Goal: Information Seeking & Learning: Learn about a topic

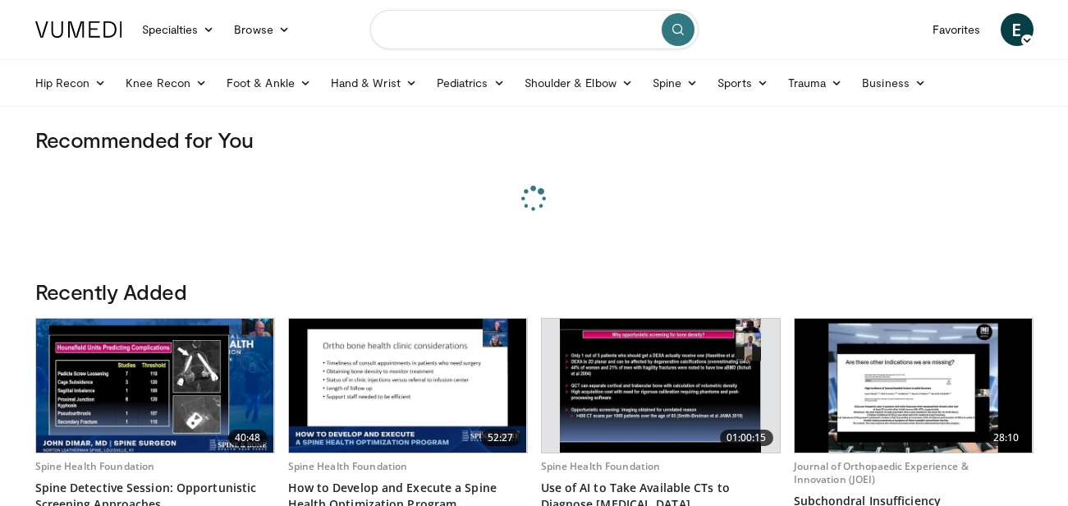
click at [404, 34] on input "Search topics, interventions" at bounding box center [534, 29] width 328 height 39
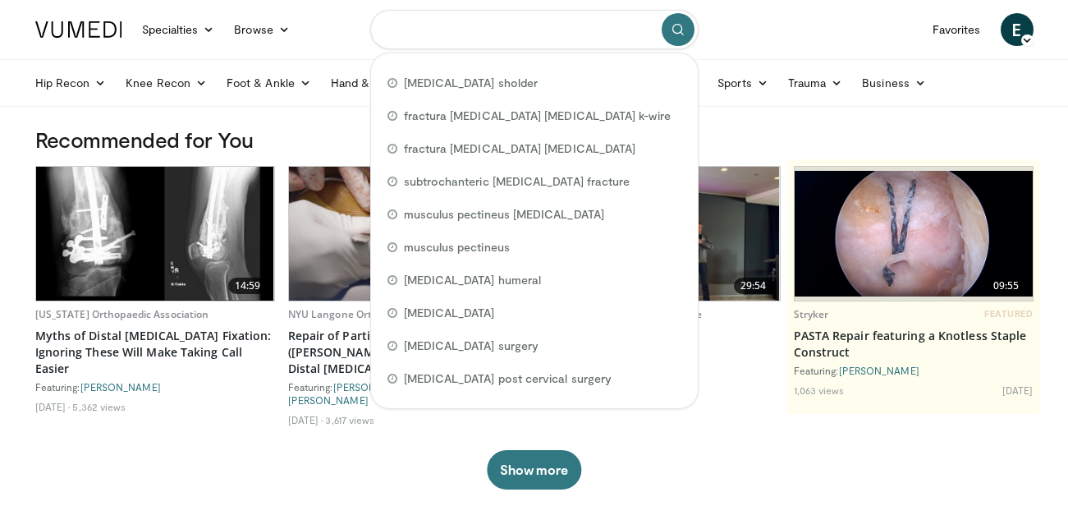
paste input "**********"
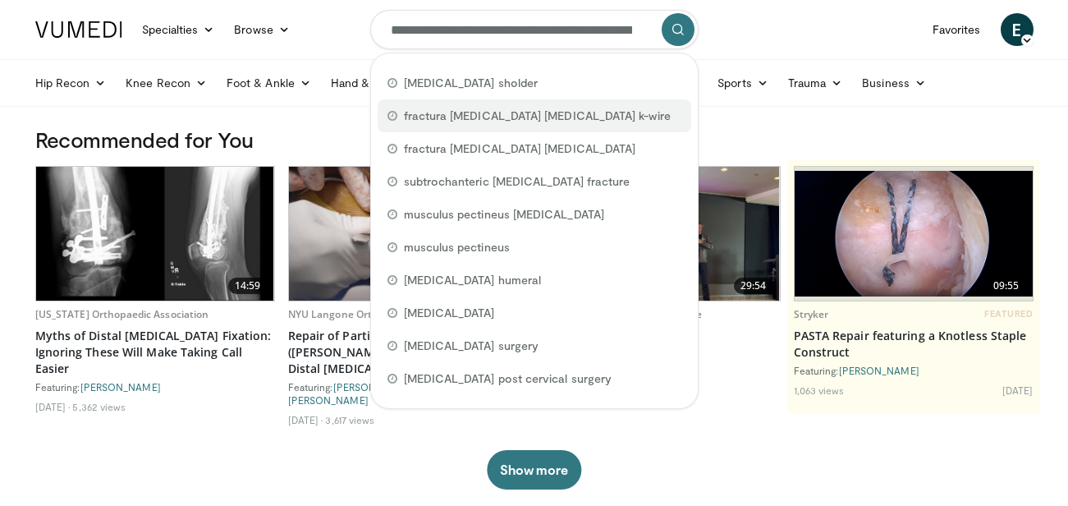
scroll to position [0, 193]
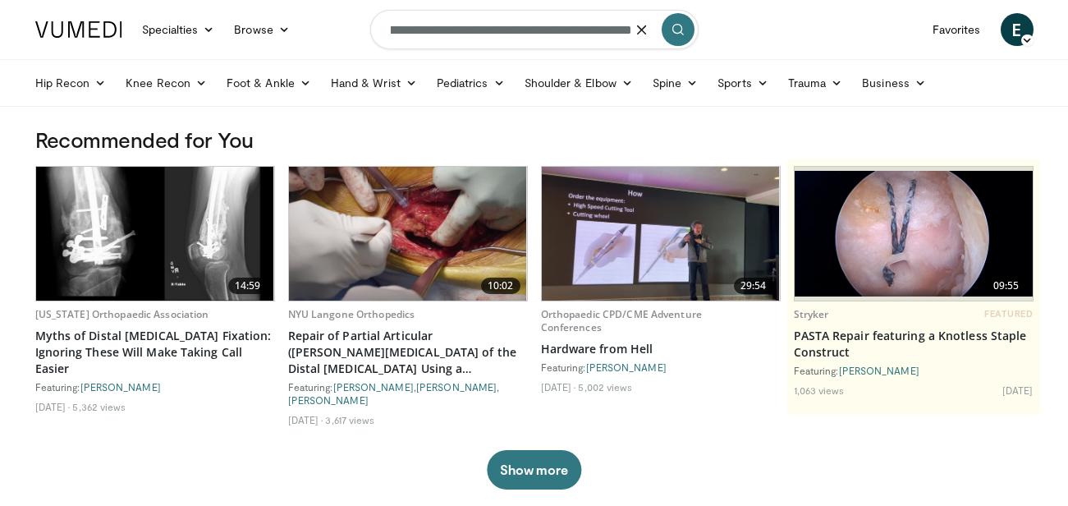
type input "**********"
click at [680, 25] on icon "submit" at bounding box center [677, 29] width 13 height 13
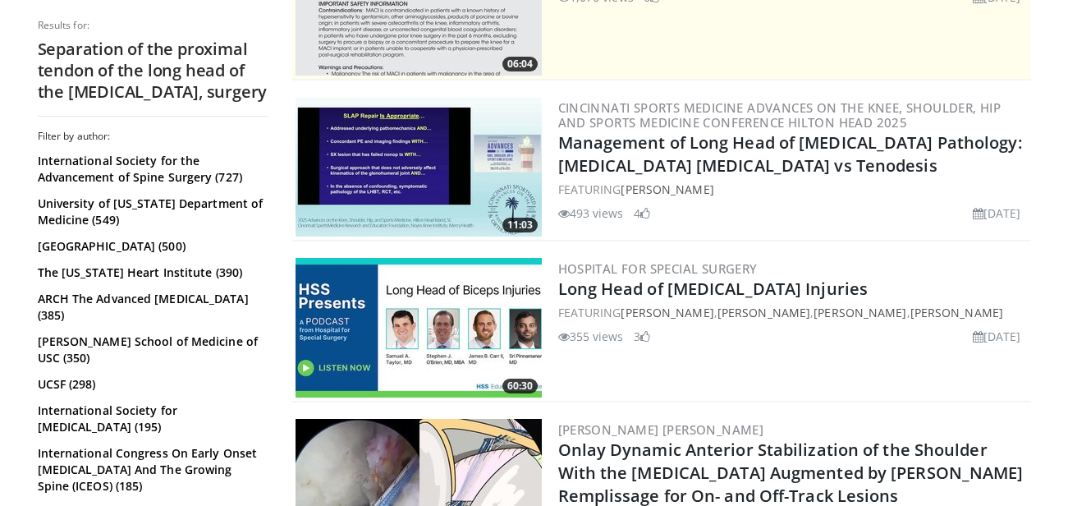
scroll to position [657, 0]
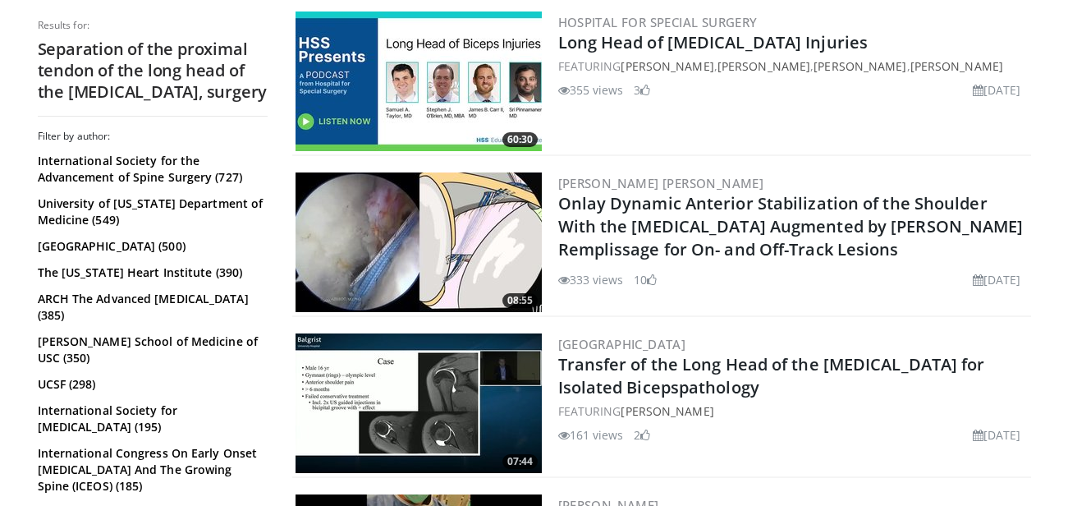
click at [456, 76] on img at bounding box center [419, 81] width 246 height 140
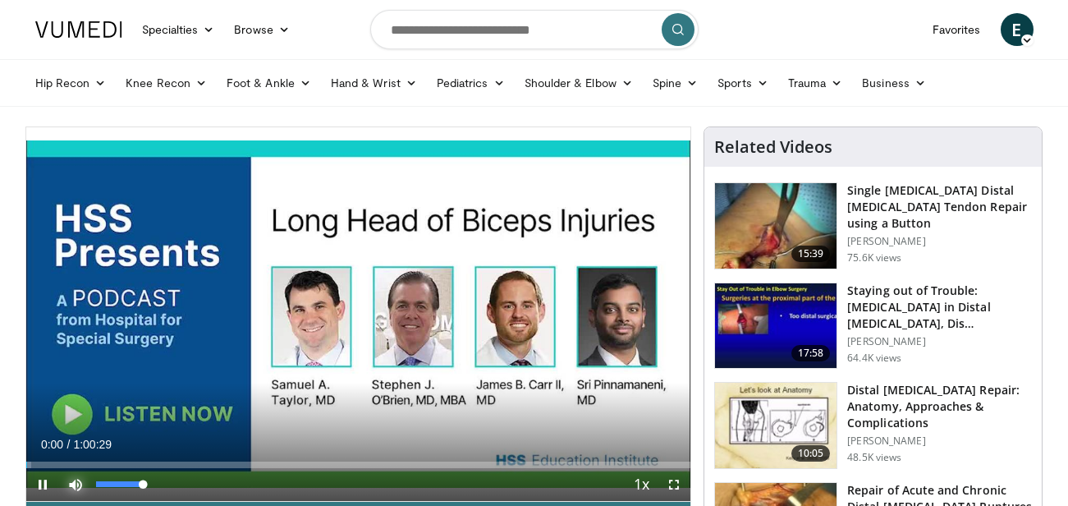
click at [71, 482] on span "Video Player" at bounding box center [75, 484] width 33 height 33
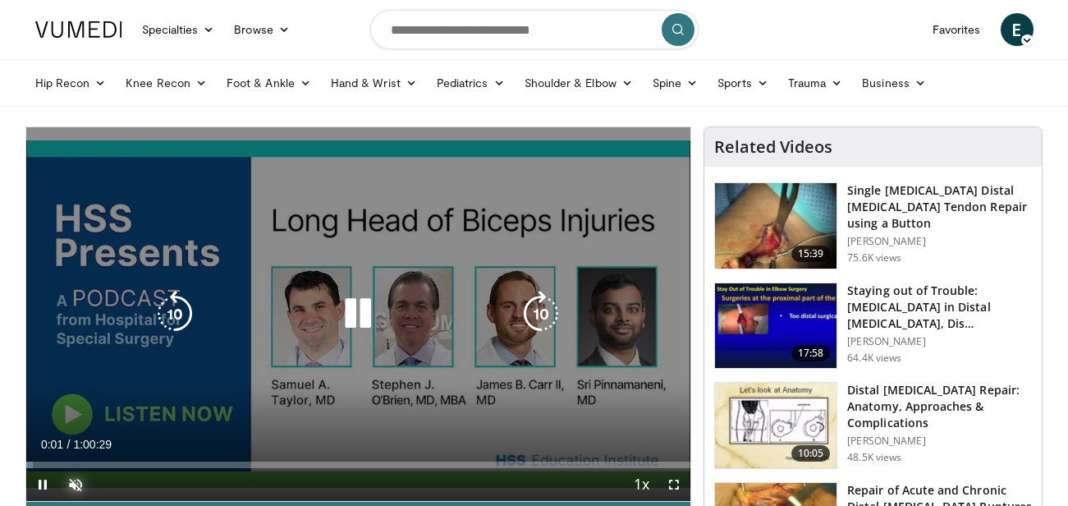
scroll to position [82, 0]
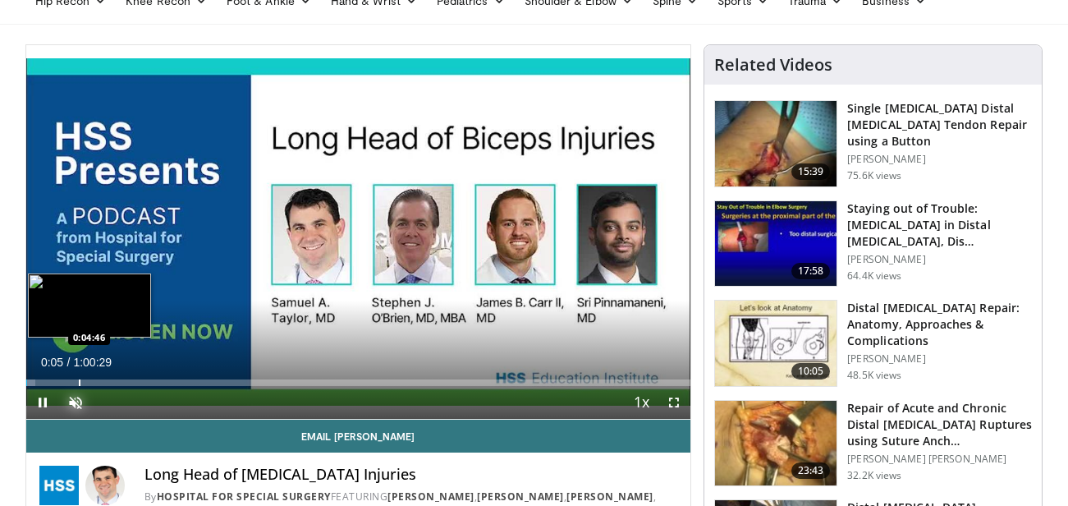
click at [79, 382] on div "Progress Bar" at bounding box center [80, 382] width 2 height 7
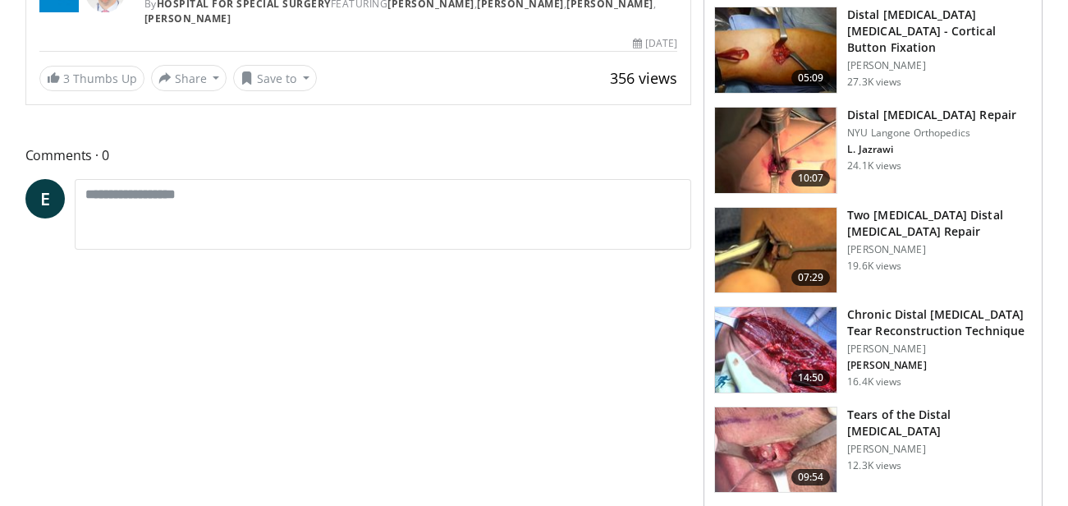
scroll to position [657, 0]
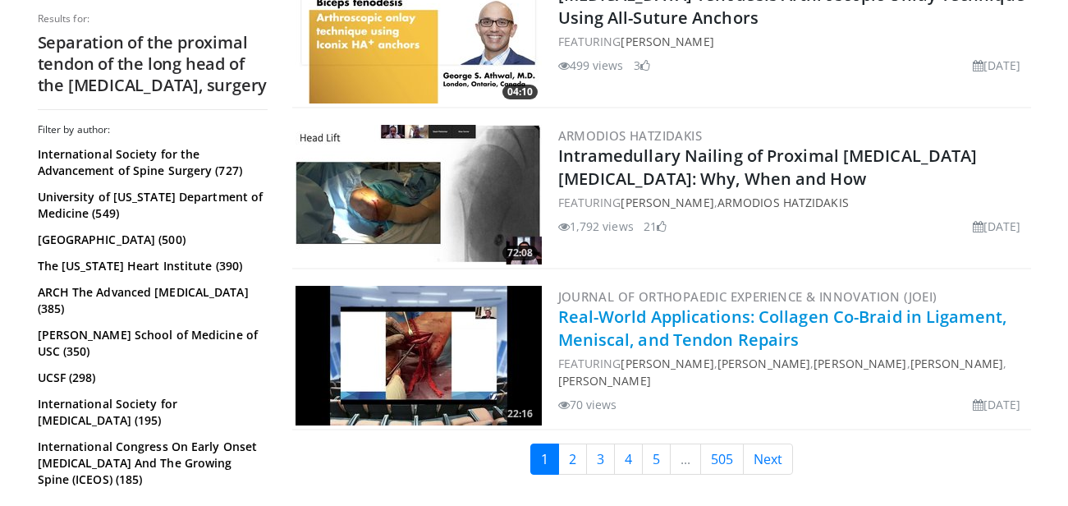
scroll to position [4238, 0]
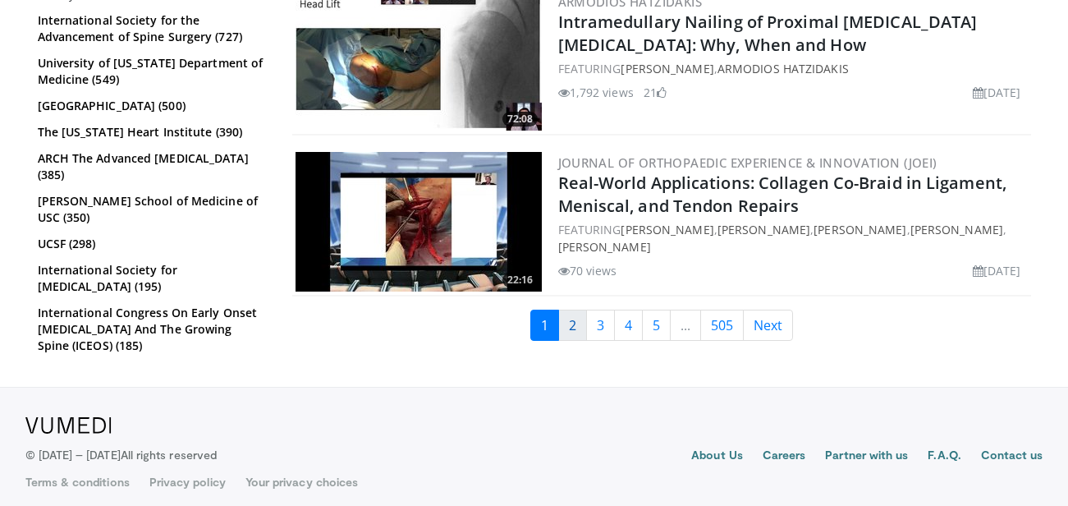
click at [570, 314] on link "2" at bounding box center [572, 324] width 29 height 31
click at [575, 312] on link "2" at bounding box center [572, 324] width 29 height 31
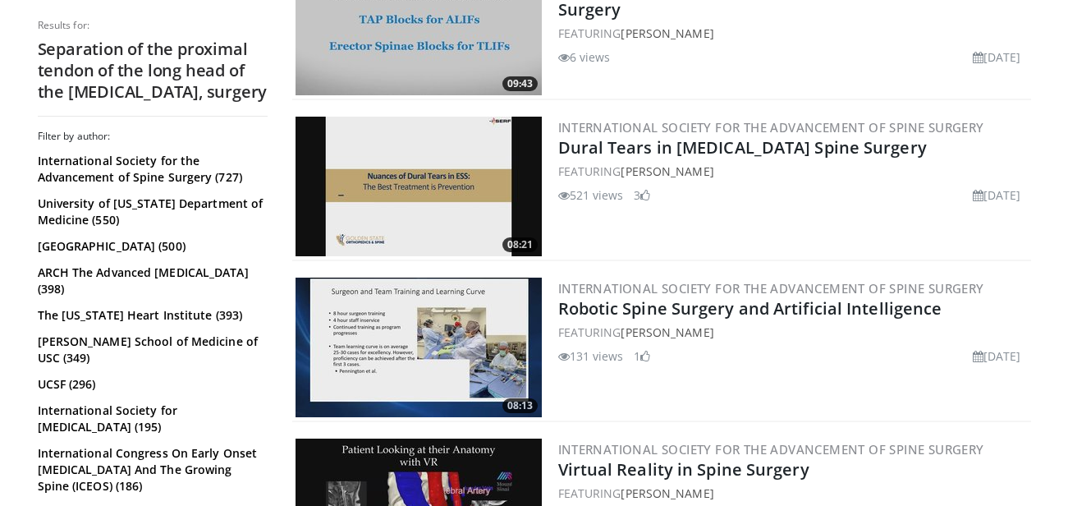
scroll to position [3745, 0]
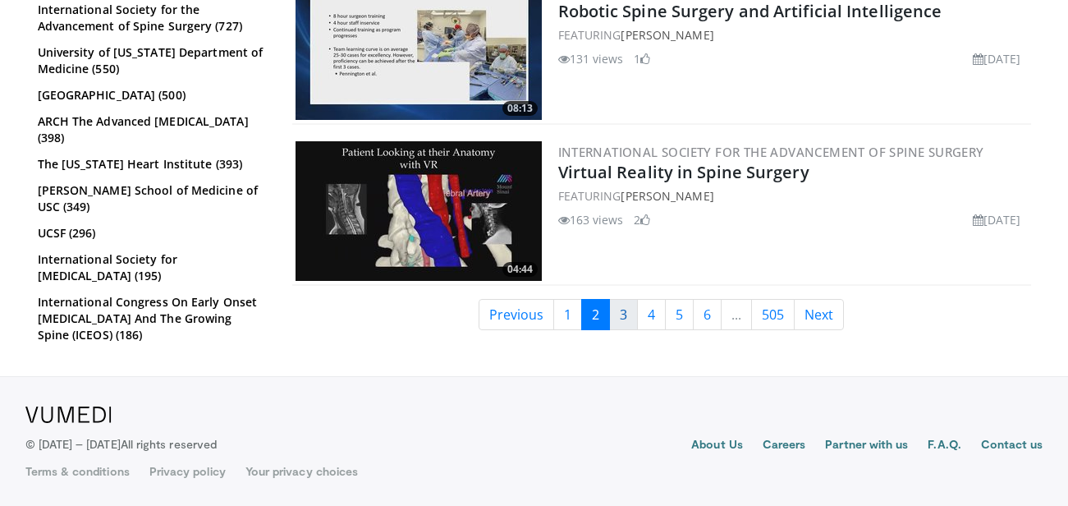
click at [632, 318] on link "3" at bounding box center [623, 314] width 29 height 31
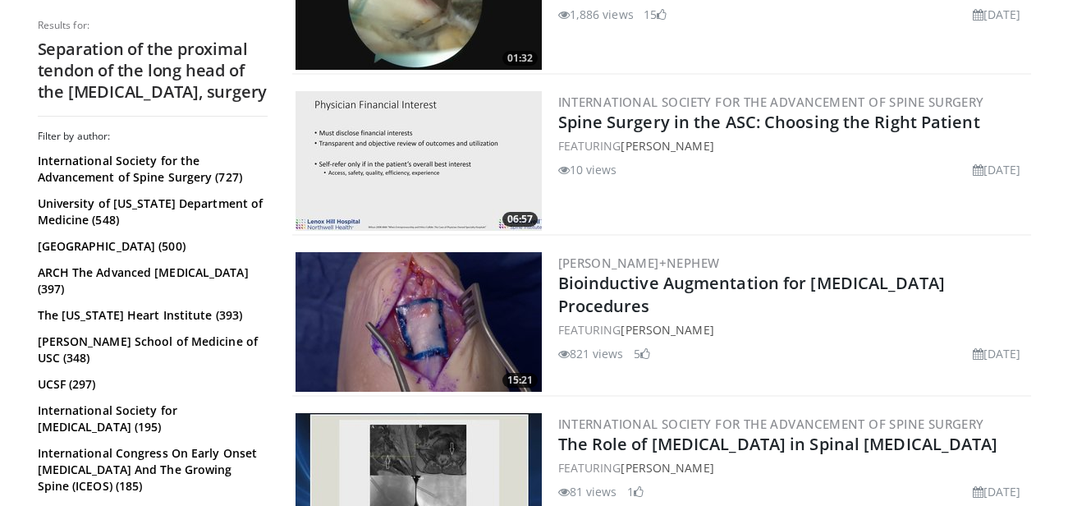
scroll to position [2709, 0]
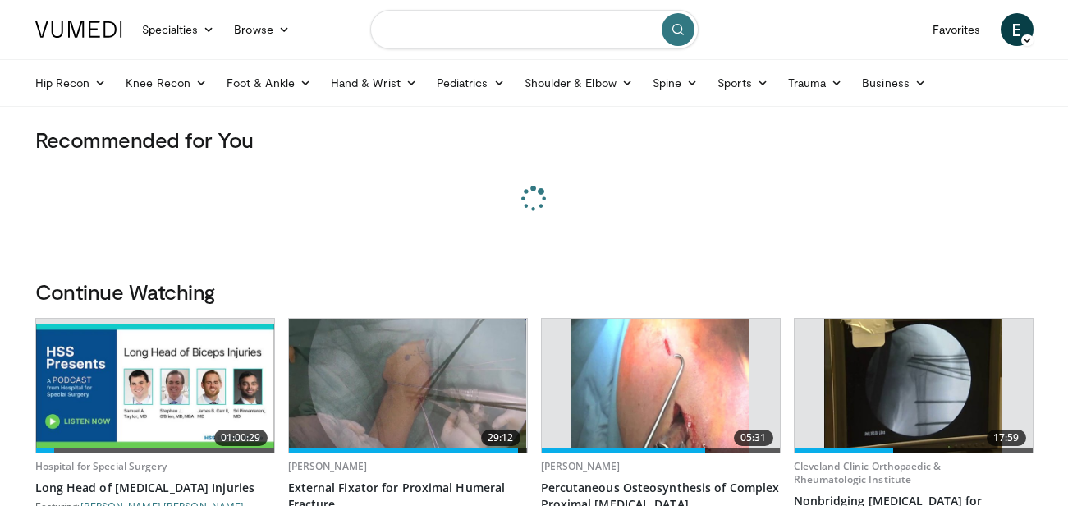
click at [515, 33] on input "Search topics, interventions" at bounding box center [534, 29] width 328 height 39
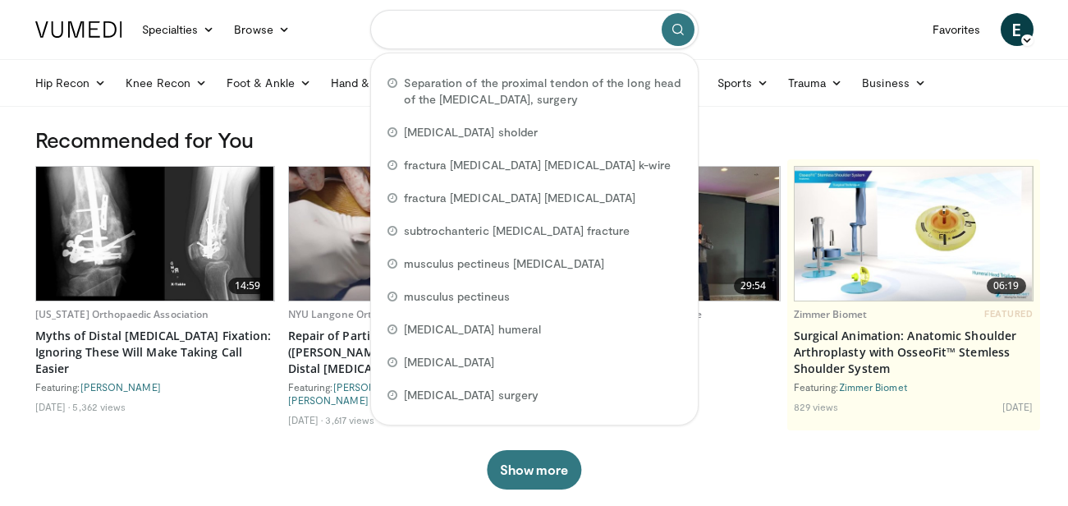
paste input "**********"
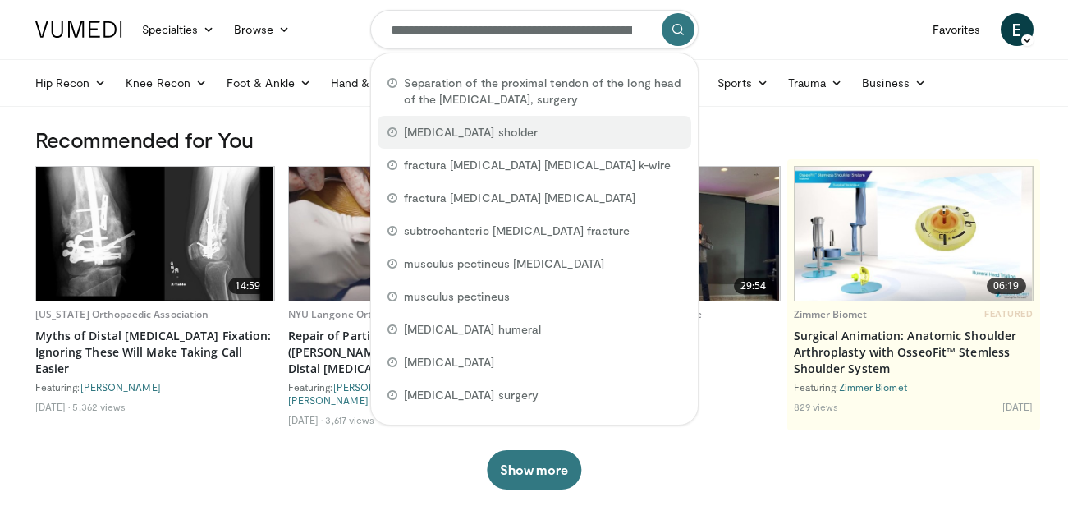
scroll to position [0, 193]
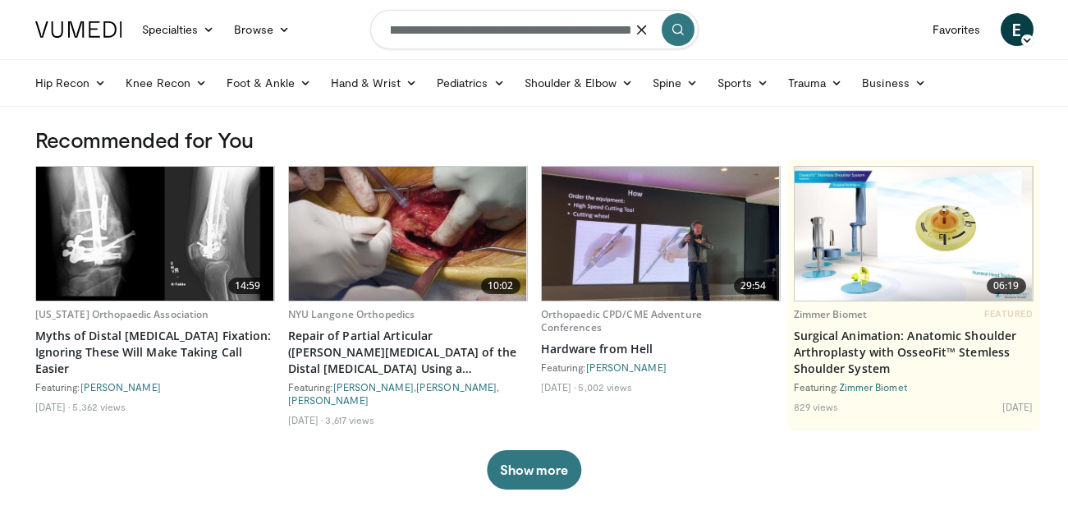
type input "**********"
click at [674, 28] on icon "submit" at bounding box center [677, 29] width 13 height 13
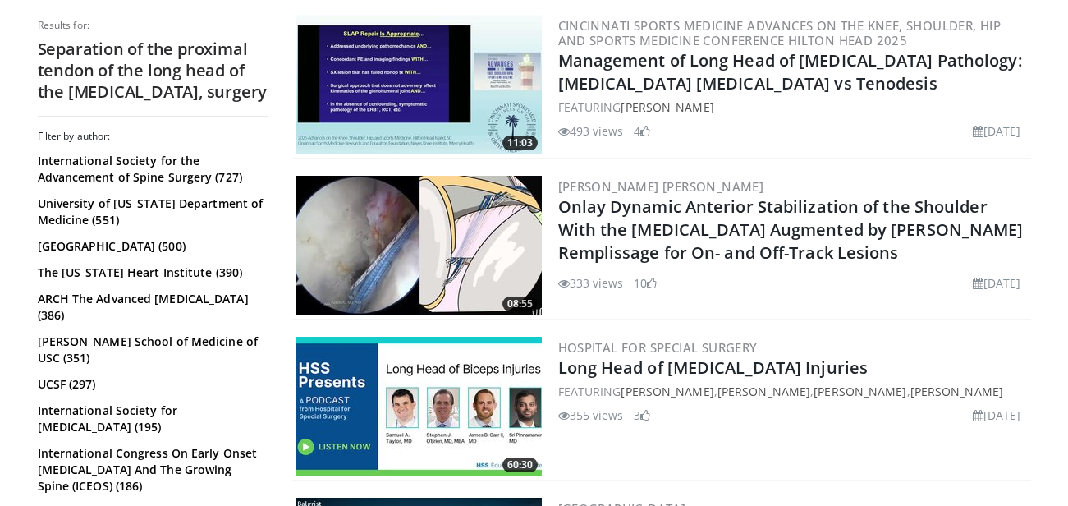
scroll to position [739, 0]
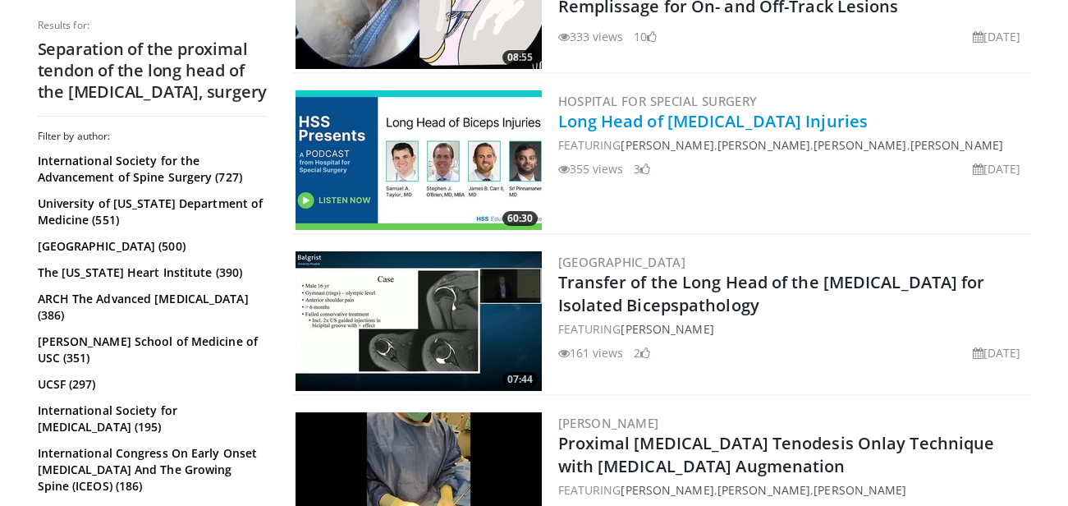
click at [653, 131] on link "Long Head of [MEDICAL_DATA] Injuries" at bounding box center [713, 121] width 310 height 22
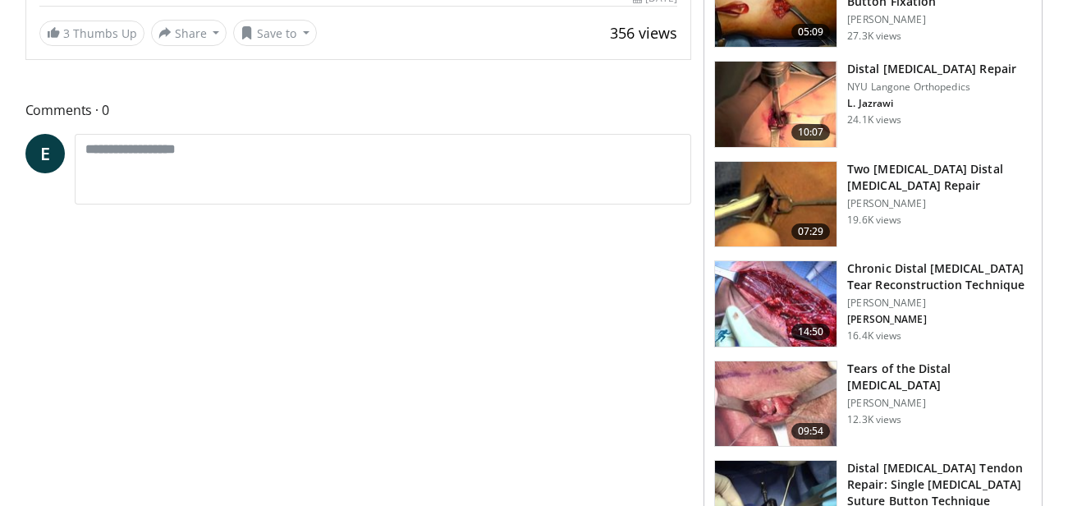
scroll to position [292, 0]
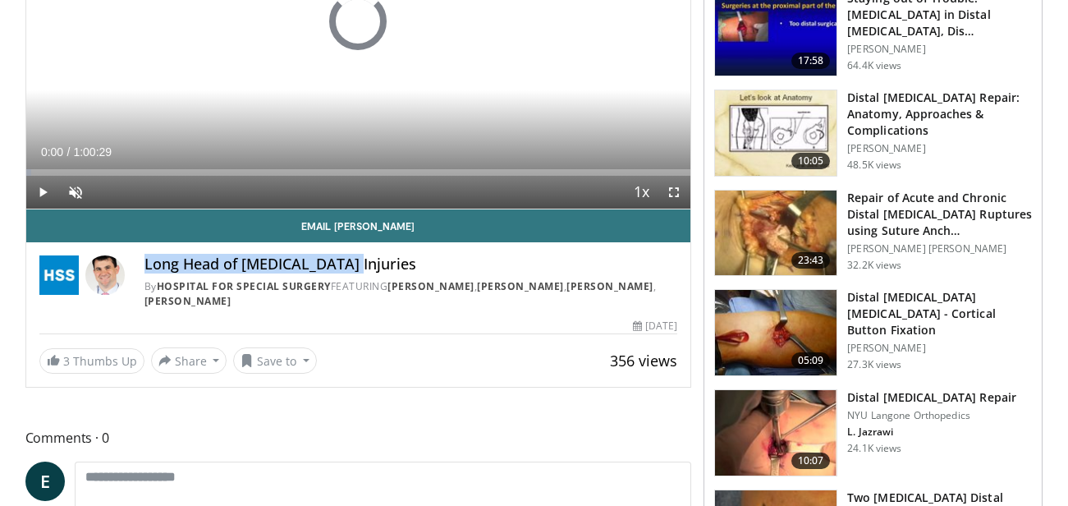
drag, startPoint x: 144, startPoint y: 264, endPoint x: 345, endPoint y: 257, distance: 201.2
click at [345, 257] on h4 "Long Head of [MEDICAL_DATA] Injuries" at bounding box center [411, 264] width 534 height 18
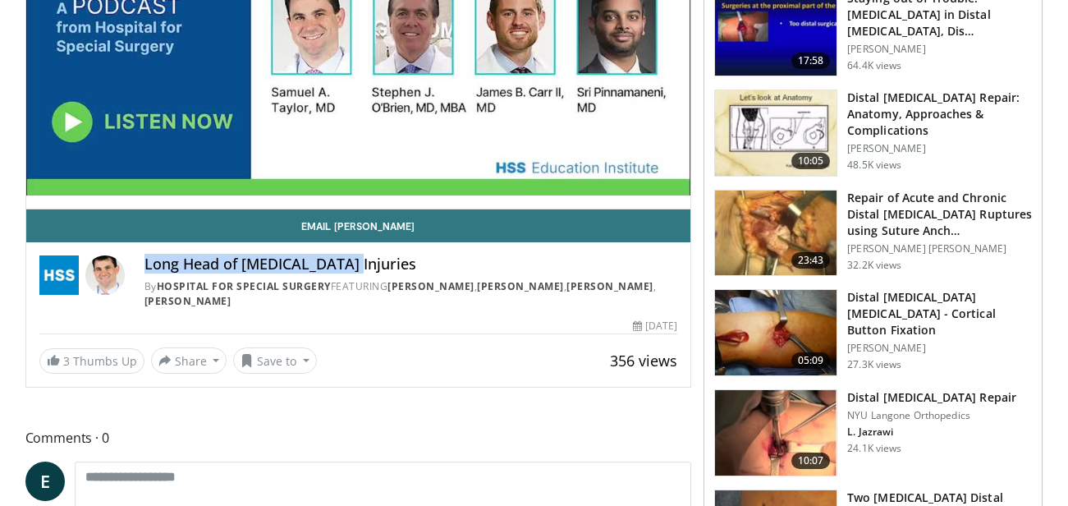
copy h4 "Long Head of [MEDICAL_DATA] Injuries"
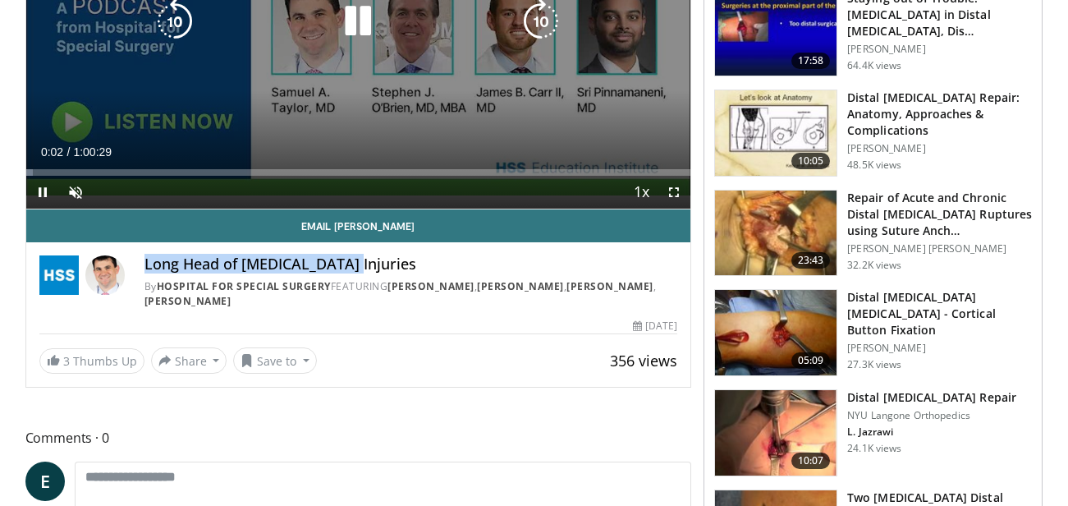
scroll to position [0, 0]
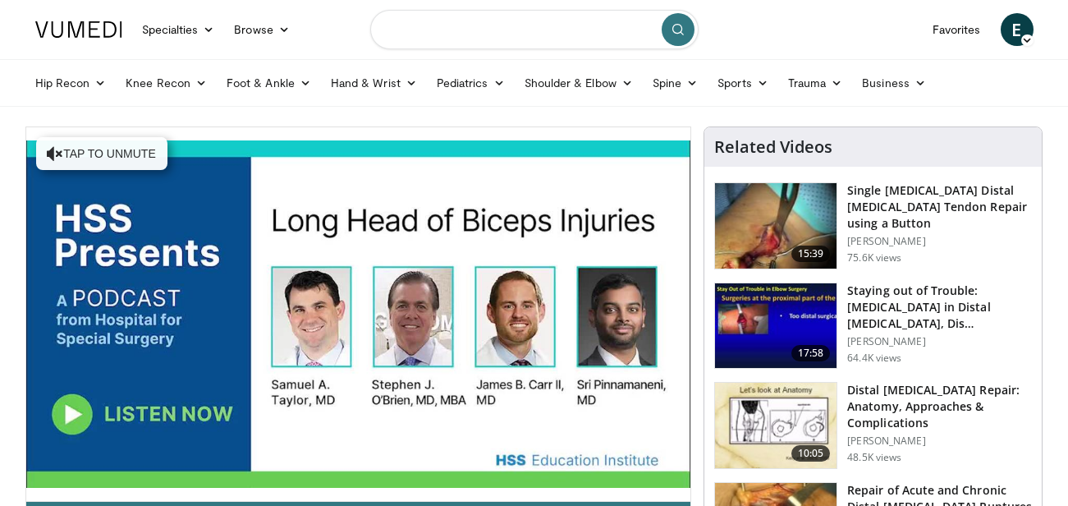
click at [461, 28] on input "Search topics, interventions" at bounding box center [534, 29] width 328 height 39
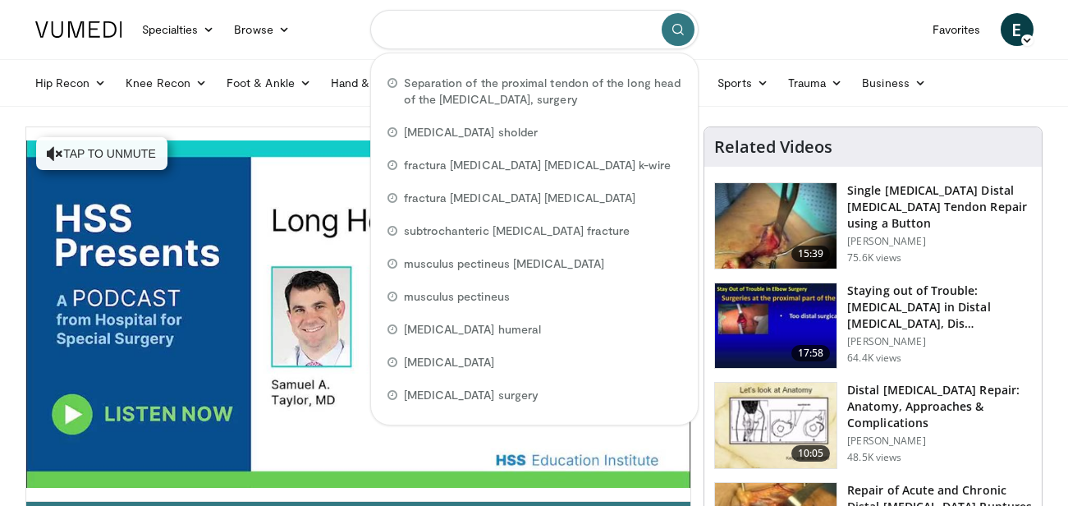
paste input "**********"
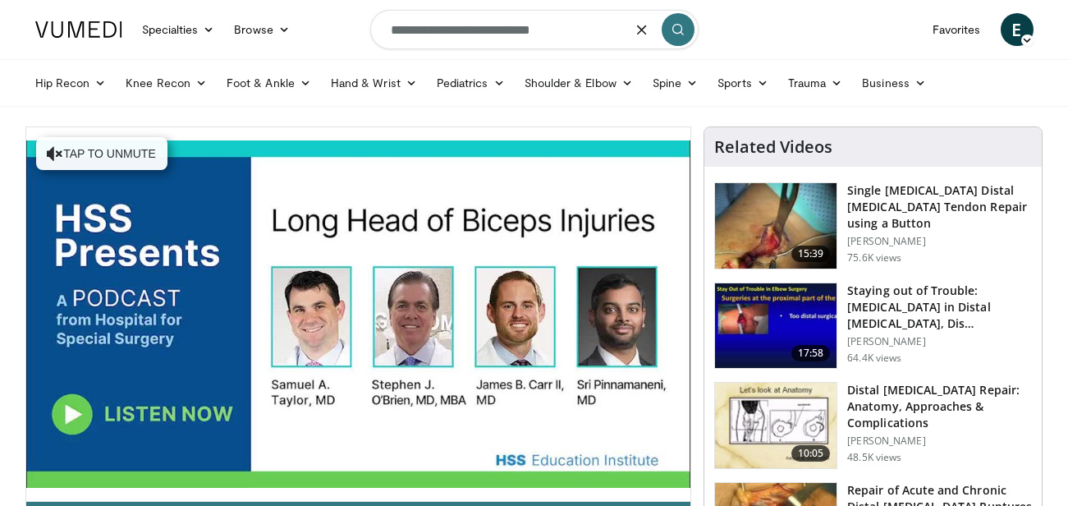
type input "**********"
click at [676, 28] on icon "submit" at bounding box center [677, 29] width 13 height 13
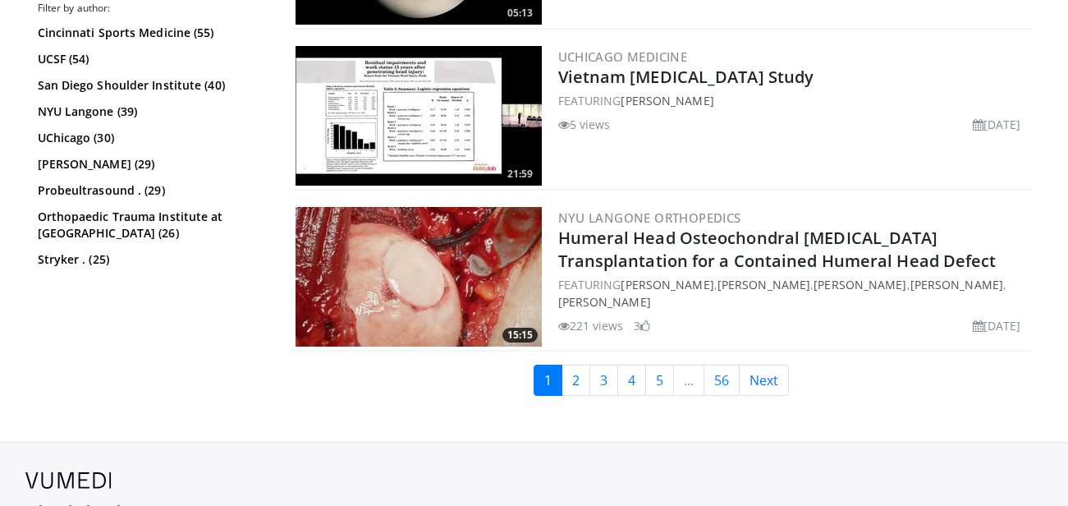
scroll to position [4077, 0]
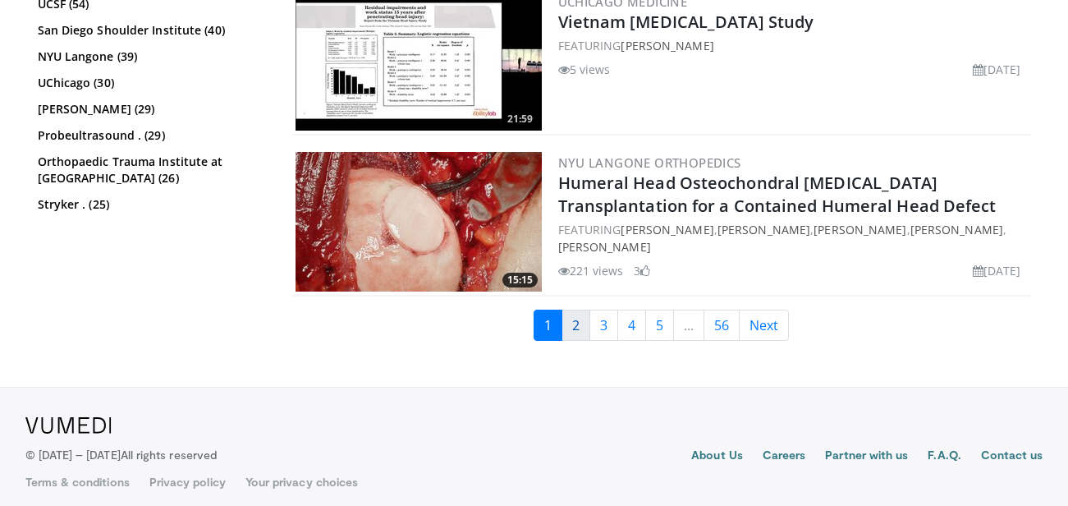
click at [576, 314] on link "2" at bounding box center [575, 324] width 29 height 31
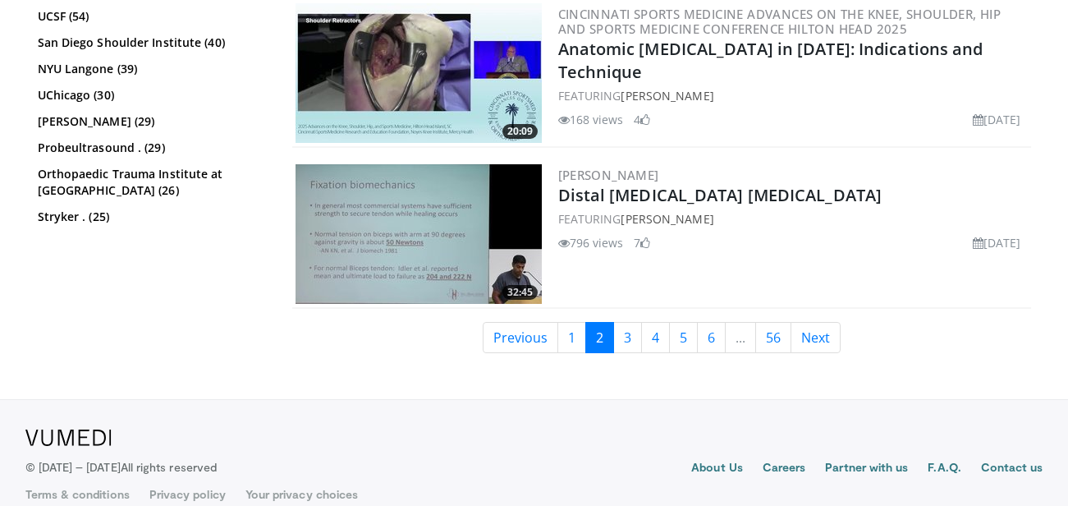
scroll to position [4003, 0]
